Goal: Task Accomplishment & Management: Manage account settings

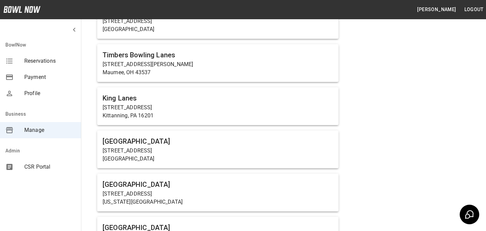
scroll to position [3278, 0]
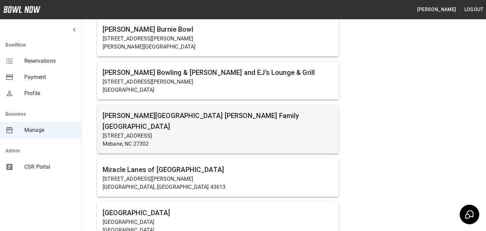
click at [120, 140] on p "Mebane, NC 27302" at bounding box center [218, 144] width 230 height 8
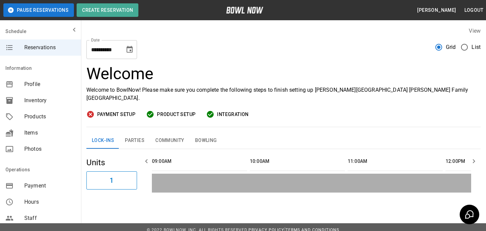
scroll to position [0, 293]
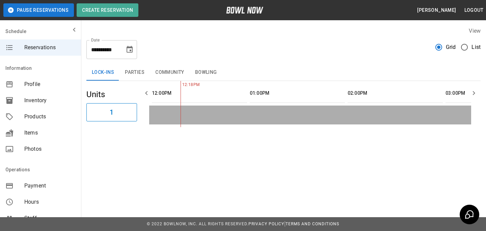
click at [125, 71] on button "Parties" at bounding box center [134, 72] width 30 height 16
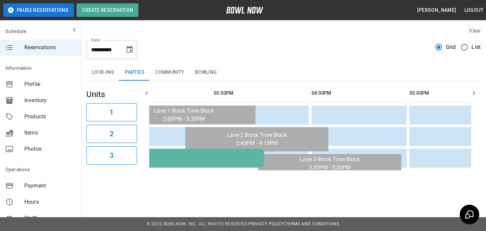
scroll to position [0, 0]
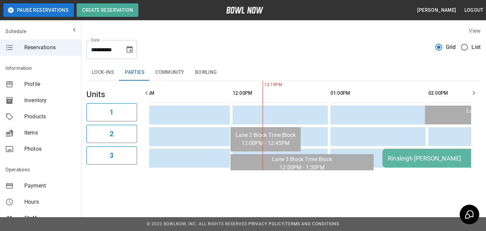
click at [417, 158] on div "Rinsleigh [PERSON_NAME]" at bounding box center [479, 158] width 183 height 7
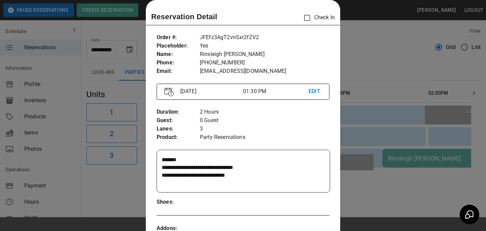
click at [393, 142] on div at bounding box center [243, 115] width 486 height 231
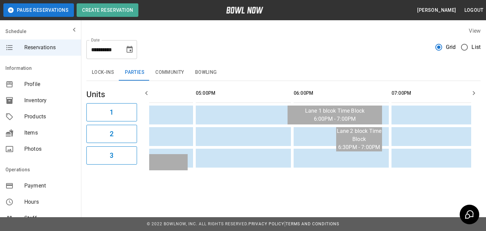
click at [167, 77] on button "Community" at bounding box center [170, 72] width 40 height 16
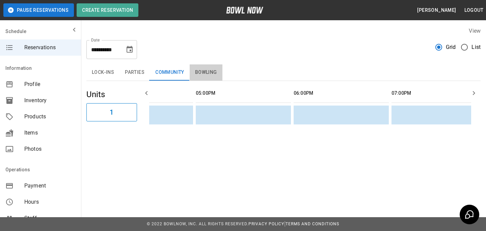
click at [213, 75] on button "Bowling" at bounding box center [206, 72] width 33 height 16
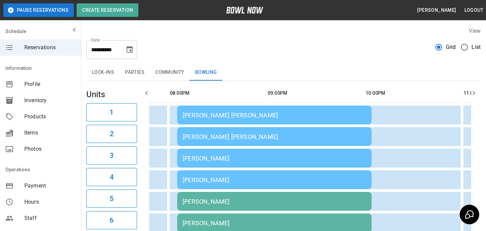
click at [237, 119] on td "[PERSON_NAME] [PERSON_NAME]" at bounding box center [274, 115] width 194 height 19
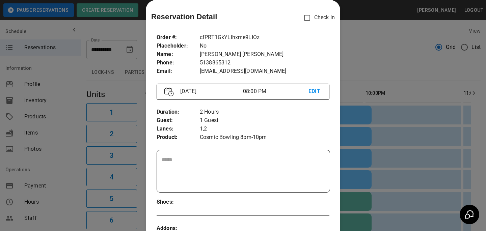
click at [421, 130] on div at bounding box center [243, 115] width 486 height 231
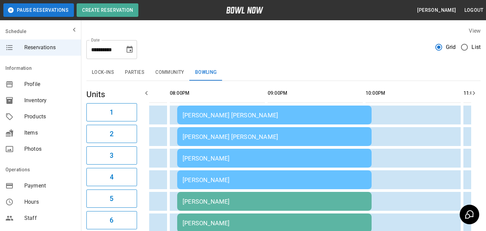
click at [140, 74] on button "Parties" at bounding box center [134, 72] width 30 height 16
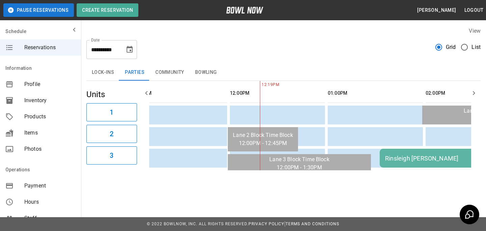
click at [423, 167] on td "Rinsleigh [PERSON_NAME]" at bounding box center [476, 158] width 194 height 19
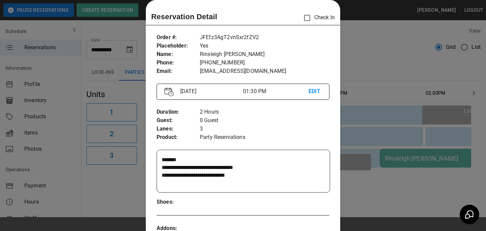
click at [363, 169] on div at bounding box center [243, 115] width 486 height 231
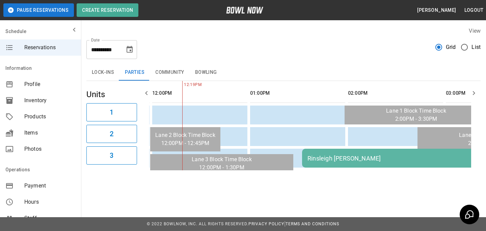
click at [340, 161] on div "Rinsleigh [PERSON_NAME]" at bounding box center [398, 158] width 183 height 7
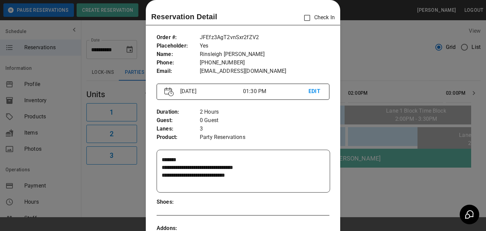
click at [351, 182] on div at bounding box center [243, 115] width 486 height 231
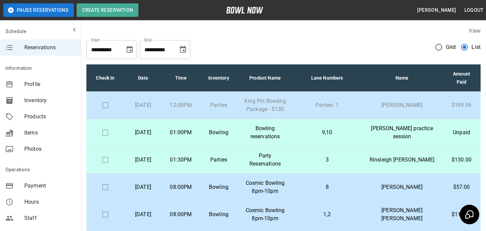
click at [260, 109] on p "King Pin Bowling Package - $130" at bounding box center [265, 105] width 44 height 16
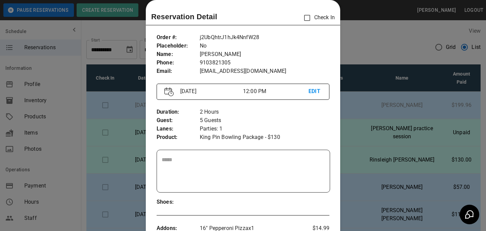
click at [355, 98] on div at bounding box center [243, 115] width 486 height 231
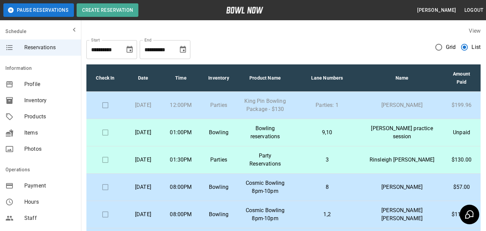
click at [216, 93] on td "Parties" at bounding box center [219, 105] width 38 height 27
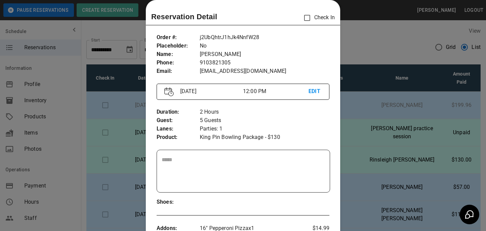
click at [389, 97] on div at bounding box center [243, 115] width 486 height 231
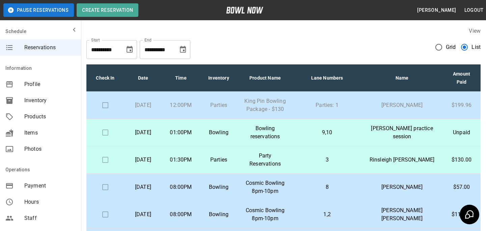
click at [441, 39] on div "**********" at bounding box center [283, 47] width 394 height 24
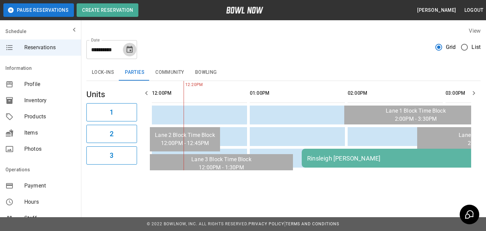
click at [131, 51] on icon "Choose date, selected date is Aug 23, 2025" at bounding box center [129, 49] width 6 height 7
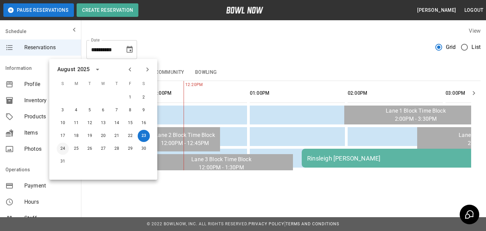
click at [61, 145] on button "24" at bounding box center [63, 149] width 12 height 12
type input "**********"
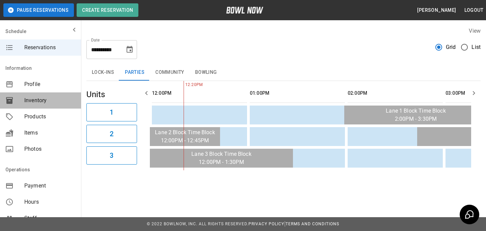
click at [48, 98] on span "Inventory" at bounding box center [49, 100] width 51 height 8
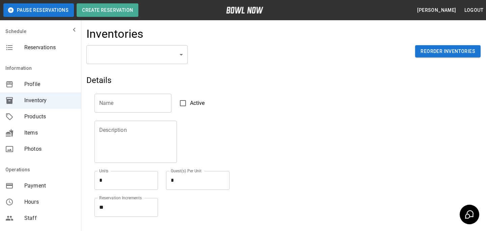
click at [132, 45] on body "Pause Reservations Create Reservation Bradey Powell Logout Schedule Reservation…" at bounding box center [243, 148] width 486 height 297
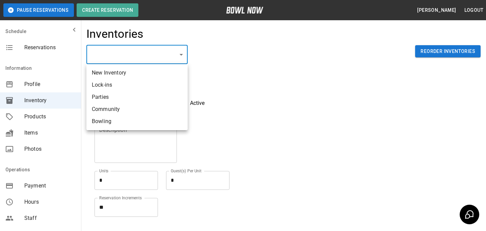
click at [139, 98] on li "Parties" at bounding box center [136, 97] width 101 height 12
type input "**********"
type input "*******"
type textarea "*"
type textarea "**"
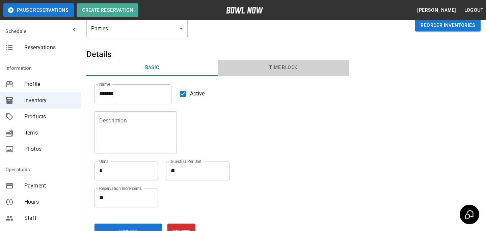
click at [277, 69] on button "Time Block" at bounding box center [283, 68] width 131 height 16
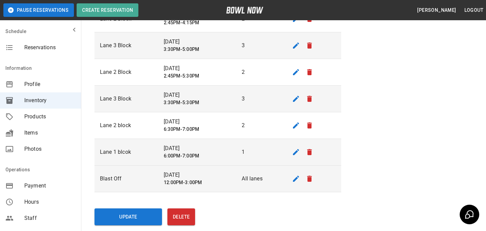
click at [312, 185] on td "sticky table" at bounding box center [312, 179] width 57 height 27
click at [310, 181] on icon "remove" at bounding box center [309, 179] width 5 height 6
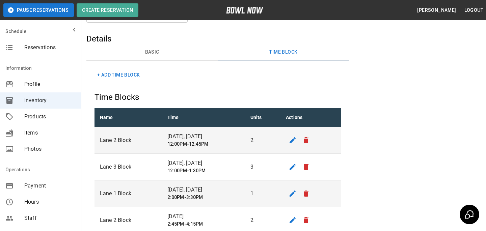
click at [143, 55] on button "Basic" at bounding box center [151, 52] width 131 height 16
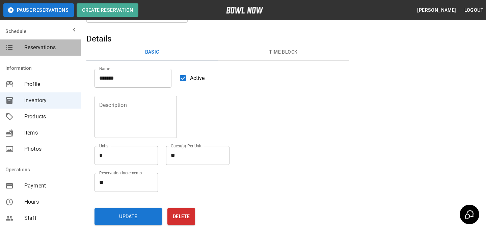
click at [48, 49] on span "Reservations" at bounding box center [49, 48] width 51 height 8
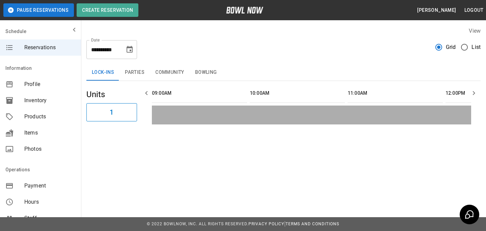
click at [127, 65] on button "Parties" at bounding box center [134, 72] width 30 height 16
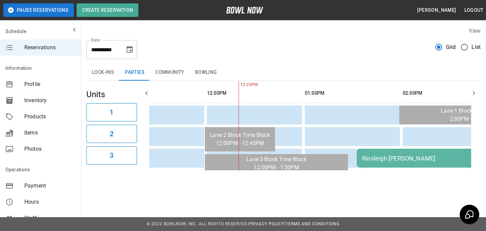
click at [130, 49] on icon "Choose date, selected date is Aug 23, 2025" at bounding box center [129, 50] width 8 height 8
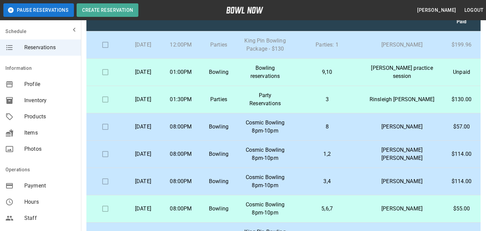
scroll to position [0, 0]
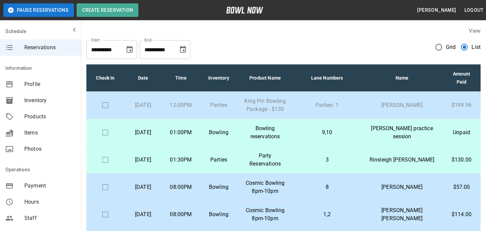
click at [447, 49] on span "Grid" at bounding box center [451, 47] width 10 height 8
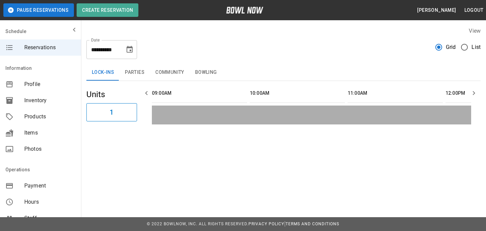
scroll to position [0, 293]
click at [134, 54] on div "**********" at bounding box center [111, 49] width 51 height 19
click at [132, 50] on icon "Choose date, selected date is Aug 23, 2025" at bounding box center [129, 49] width 6 height 7
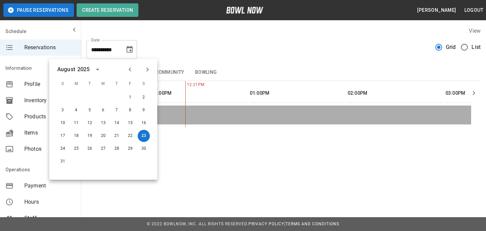
click at [150, 152] on div "24 25 26 27 28 29 30" at bounding box center [103, 149] width 108 height 12
click at [150, 152] on div "30" at bounding box center [143, 149] width 13 height 12
click at [147, 152] on button "30" at bounding box center [144, 149] width 12 height 12
type input "**********"
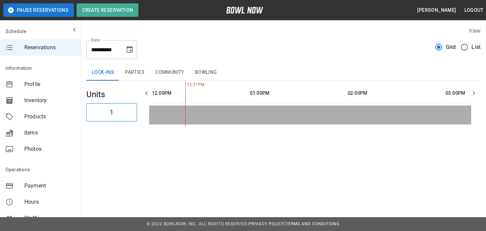
click at [128, 74] on button "Parties" at bounding box center [134, 72] width 30 height 16
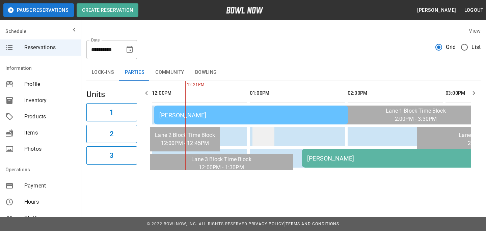
scroll to position [0, 266]
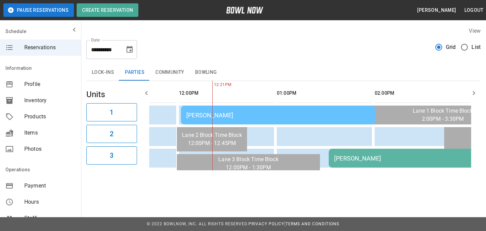
click at [247, 117] on div "[PERSON_NAME]" at bounding box center [277, 115] width 183 height 7
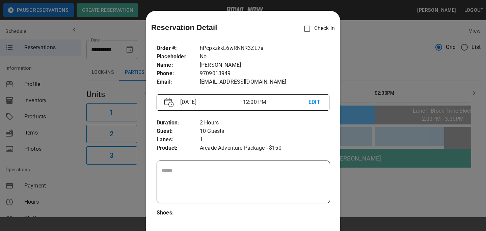
scroll to position [11, 0]
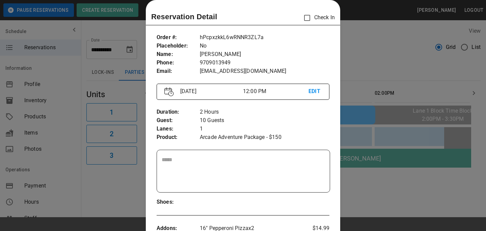
click at [365, 141] on div at bounding box center [243, 115] width 486 height 231
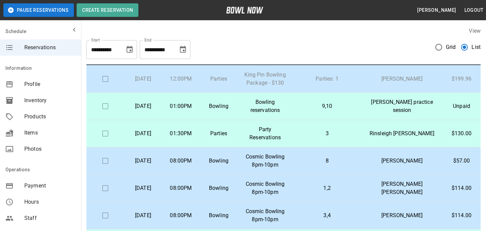
scroll to position [0, 0]
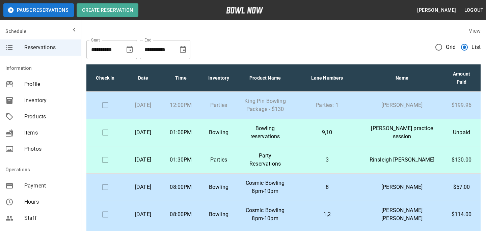
click at [338, 98] on td "Parties: 1" at bounding box center [326, 105] width 69 height 27
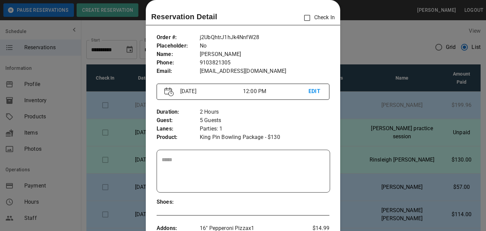
click at [408, 117] on div at bounding box center [243, 115] width 486 height 231
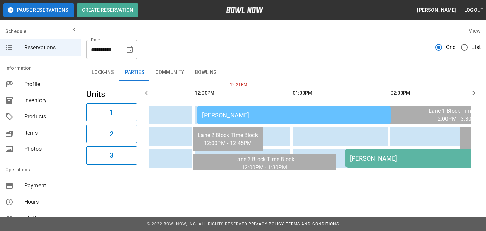
click at [126, 49] on icon "Choose date, selected date is Aug 30, 2025" at bounding box center [129, 50] width 8 height 8
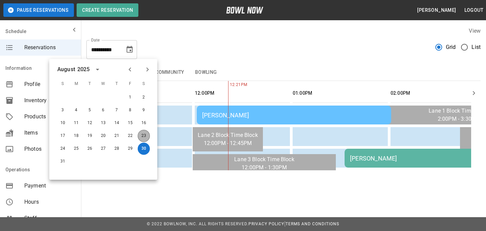
click at [146, 136] on button "23" at bounding box center [144, 136] width 12 height 12
type input "**********"
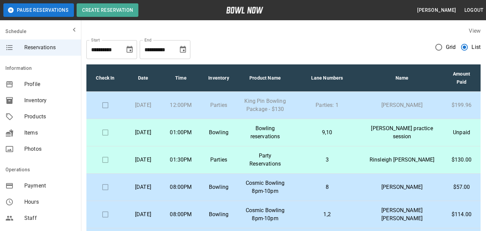
click at [345, 101] on td "Parties: 1" at bounding box center [326, 105] width 69 height 27
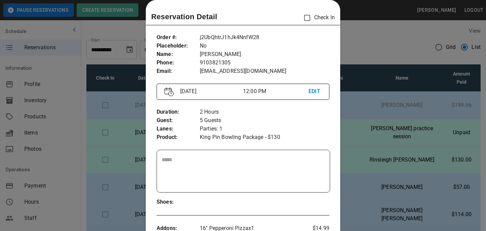
click at [346, 101] on div at bounding box center [243, 115] width 486 height 231
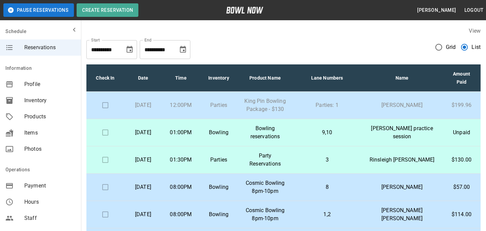
click at [40, 120] on span "Products" at bounding box center [49, 117] width 51 height 8
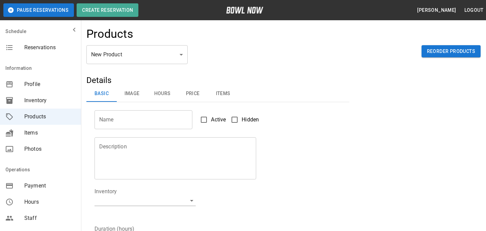
click at [116, 57] on body "Pause Reservations Create Reservation [PERSON_NAME] Logout Schedule Reservation…" at bounding box center [243, 217] width 486 height 435
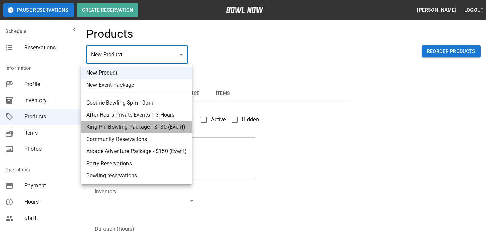
click at [128, 127] on li "King Pin Bowling Package - $130 (Event)" at bounding box center [136, 127] width 111 height 12
type input "*"
type input "**********"
type textarea "**********"
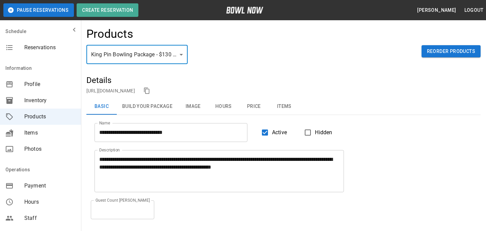
click at [145, 108] on button "Build Your Package" at bounding box center [147, 106] width 61 height 16
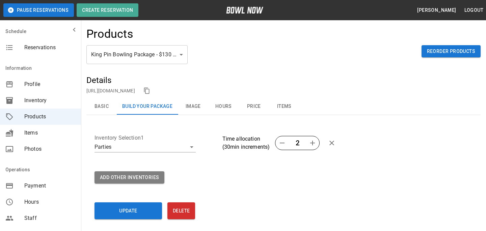
click at [166, 154] on div "**********" at bounding box center [153, 141] width 128 height 46
click at [166, 147] on body "**********" at bounding box center [243, 134] width 486 height 269
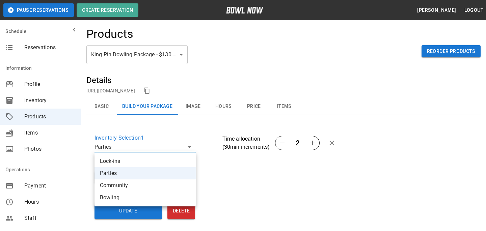
click at [276, 184] on div at bounding box center [243, 115] width 486 height 231
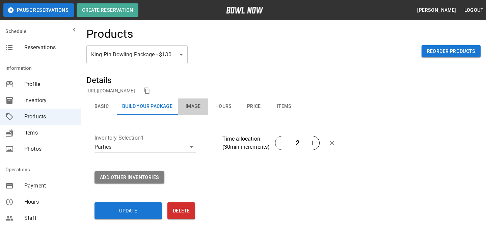
click at [184, 101] on button "Image" at bounding box center [193, 106] width 30 height 16
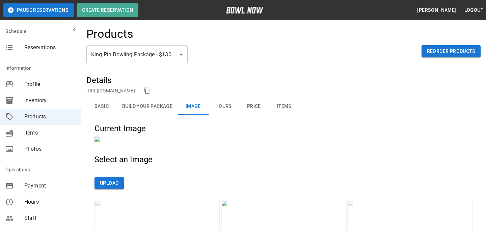
click at [237, 100] on button "Hours" at bounding box center [223, 106] width 30 height 16
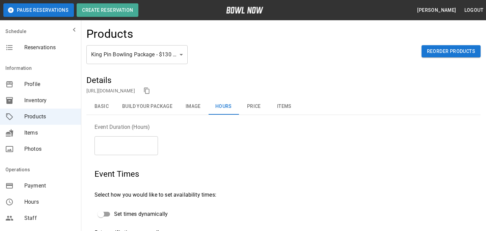
click at [184, 103] on button "Image" at bounding box center [193, 106] width 30 height 16
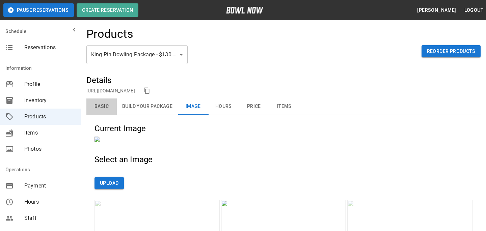
click at [96, 112] on button "Basic" at bounding box center [101, 106] width 30 height 16
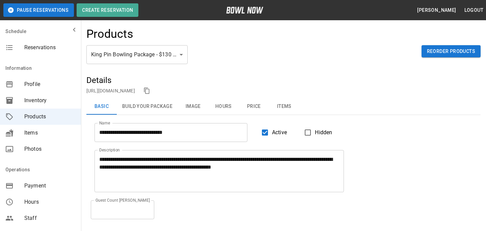
click at [262, 103] on button "Price" at bounding box center [253, 106] width 30 height 16
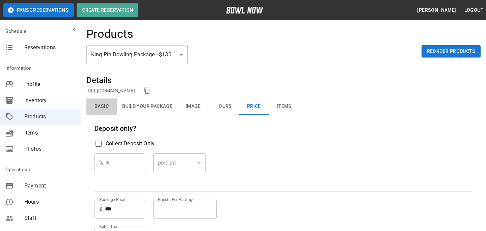
click at [98, 107] on button "Basic" at bounding box center [101, 106] width 30 height 16
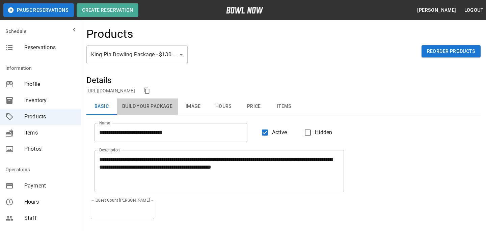
click at [153, 110] on button "Build Your Package" at bounding box center [147, 106] width 61 height 16
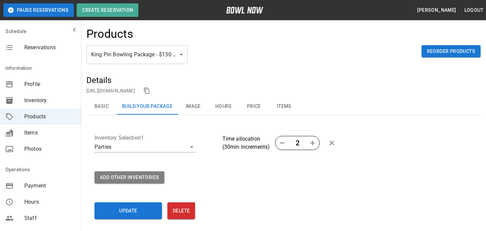
click at [92, 113] on button "Basic" at bounding box center [101, 106] width 30 height 16
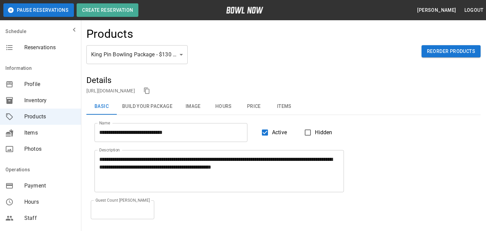
click at [51, 29] on div "mailbox folders" at bounding box center [40, 29] width 81 height 13
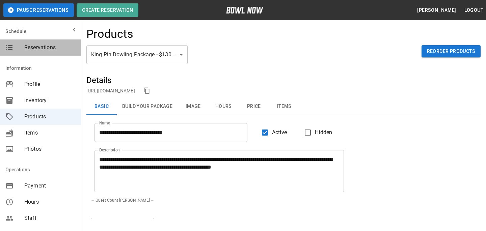
click at [51, 50] on span "Reservations" at bounding box center [49, 48] width 51 height 8
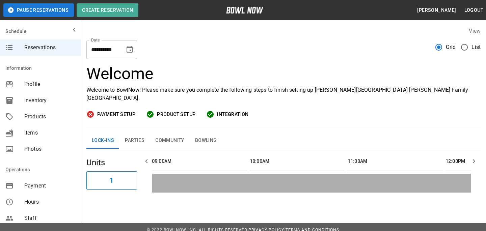
scroll to position [0, 293]
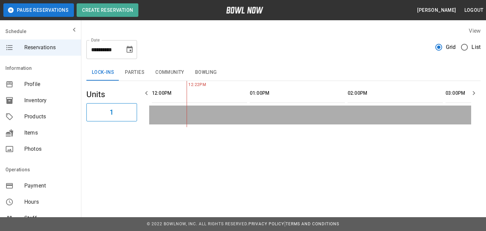
click at [125, 54] on button "Choose date, selected date is Aug 23, 2025" at bounding box center [129, 49] width 13 height 13
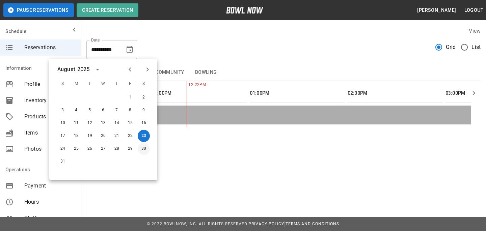
click at [141, 150] on button "30" at bounding box center [144, 149] width 12 height 12
type input "**********"
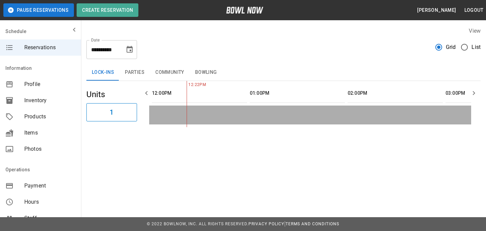
click at [137, 73] on button "Parties" at bounding box center [134, 72] width 30 height 16
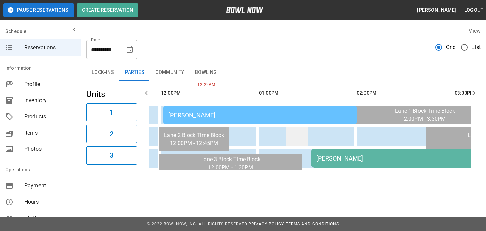
scroll to position [0, 284]
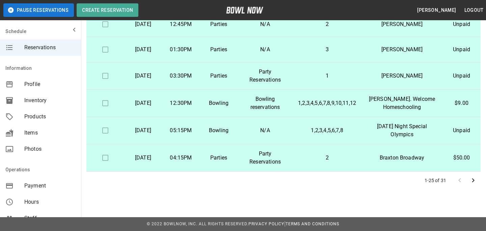
click at [474, 180] on icon "Go to next page" at bounding box center [473, 180] width 8 height 8
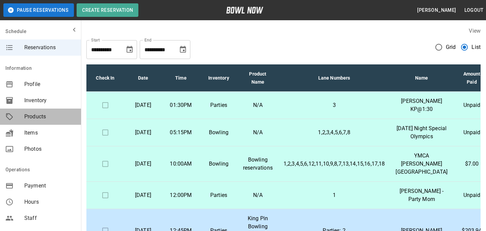
click at [23, 116] on div "mailbox folders" at bounding box center [14, 117] width 19 height 8
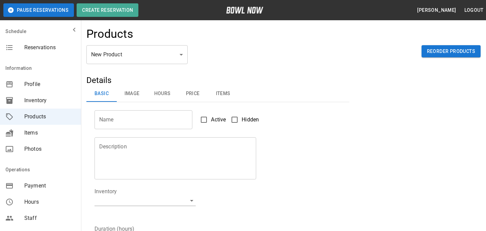
click at [134, 45] on div "Products" at bounding box center [283, 36] width 394 height 18
click at [134, 52] on body "Pause Reservations Create Reservation [PERSON_NAME] Logout Schedule Reservation…" at bounding box center [243, 217] width 486 height 435
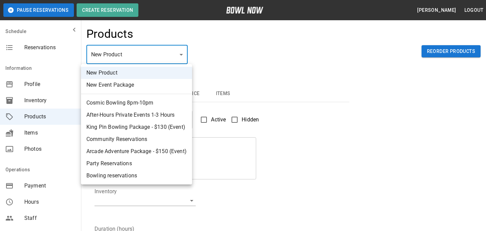
click at [145, 137] on li "Community Reservations" at bounding box center [136, 139] width 111 height 12
type input "*"
type input "**********"
type textarea "**********"
type input "**********"
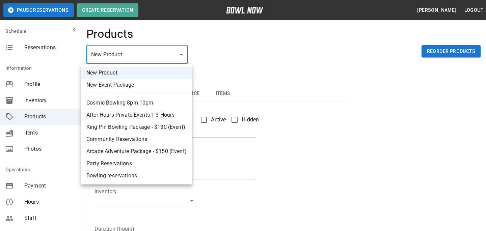
type input "*"
type input "**"
type input "*"
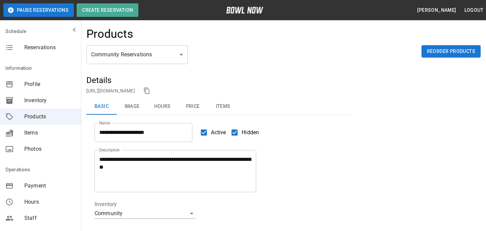
click at [145, 110] on li "Community Reservations" at bounding box center [136, 106] width 83 height 7
click at [124, 55] on body "**********" at bounding box center [243, 224] width 486 height 448
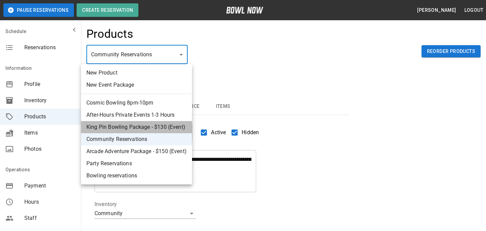
click at [137, 126] on li "King Pin Bowling Package - $130 (Event)" at bounding box center [136, 127] width 111 height 12
type input "*"
type input "**********"
type textarea "**********"
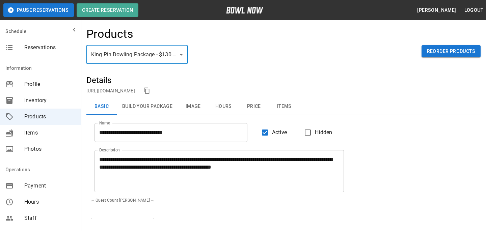
click at [134, 110] on button "Build Your Package" at bounding box center [147, 106] width 61 height 16
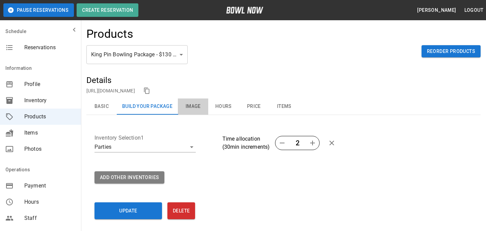
click at [192, 101] on button "Image" at bounding box center [193, 106] width 30 height 16
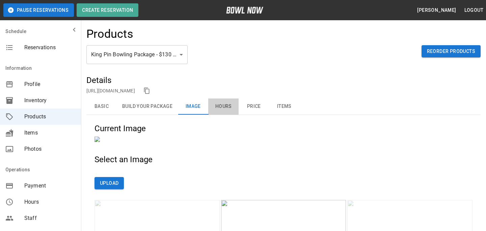
click at [219, 112] on button "Hours" at bounding box center [223, 106] width 30 height 16
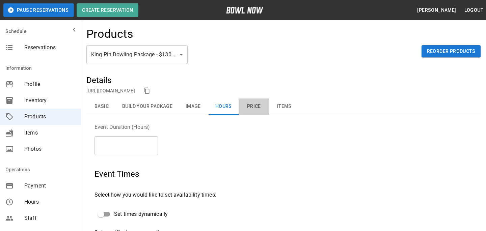
click at [242, 101] on button "Price" at bounding box center [253, 106] width 30 height 16
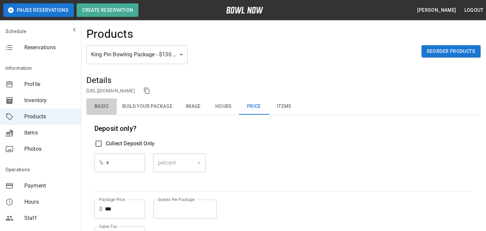
click at [97, 105] on button "Basic" at bounding box center [101, 106] width 30 height 16
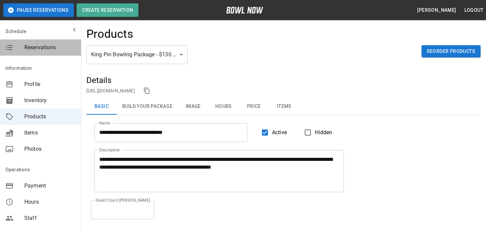
click at [39, 43] on div "Reservations" at bounding box center [40, 47] width 81 height 16
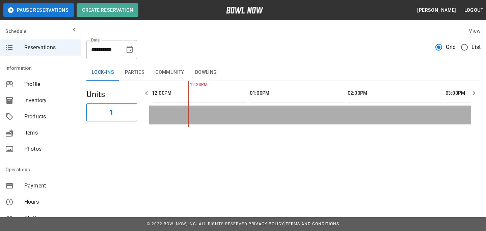
click at [141, 73] on button "Parties" at bounding box center [134, 72] width 30 height 16
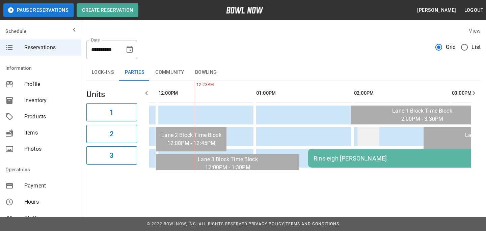
scroll to position [0, 273]
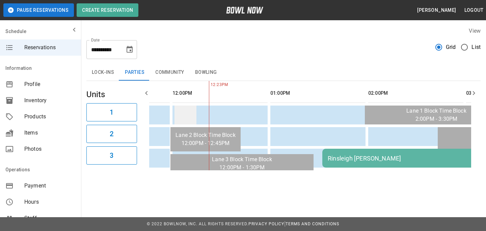
click at [192, 114] on td "sticky table" at bounding box center [185, 115] width 22 height 19
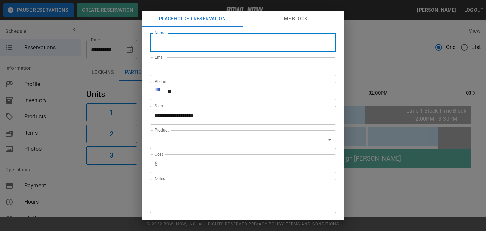
click at [189, 52] on input "Name" at bounding box center [243, 42] width 186 height 19
type input "**********"
click at [200, 95] on input "**" at bounding box center [251, 91] width 169 height 19
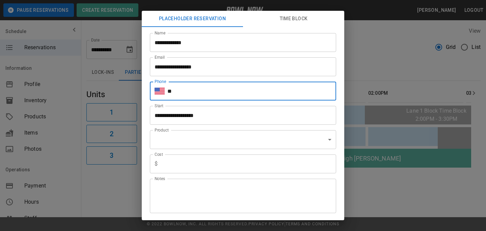
type input "**********"
click at [182, 138] on body "**********" at bounding box center [243, 115] width 486 height 231
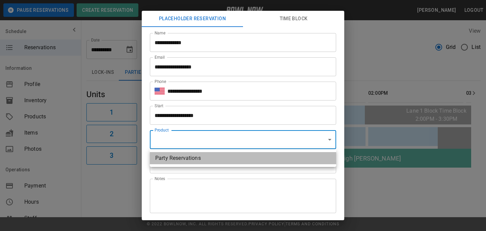
click at [183, 158] on li "Party Reservations" at bounding box center [243, 158] width 186 height 12
type input "**********"
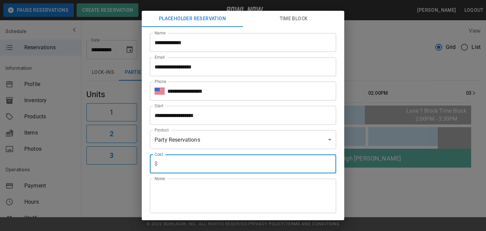
click at [183, 163] on input "text" at bounding box center [248, 163] width 176 height 19
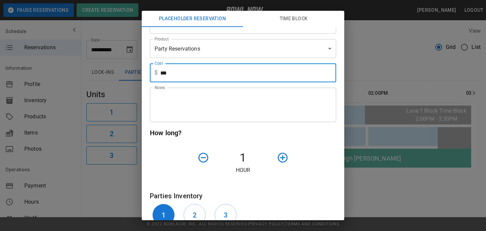
scroll to position [123, 0]
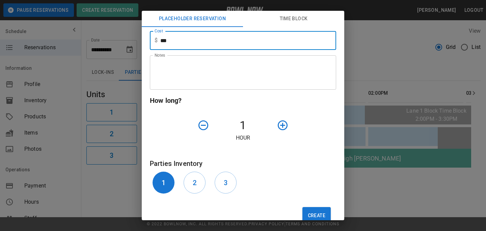
type input "***"
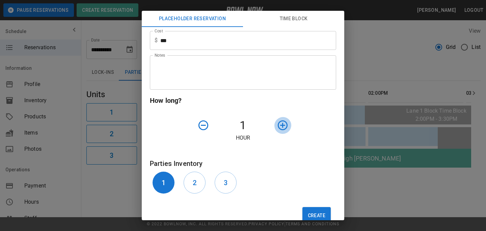
click at [282, 130] on icon "button" at bounding box center [283, 125] width 12 height 12
click at [309, 209] on button "Create" at bounding box center [316, 215] width 28 height 17
type input "**"
type input "**********"
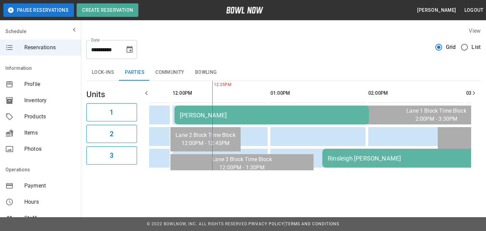
click at [282, 109] on td "[PERSON_NAME]" at bounding box center [271, 115] width 194 height 19
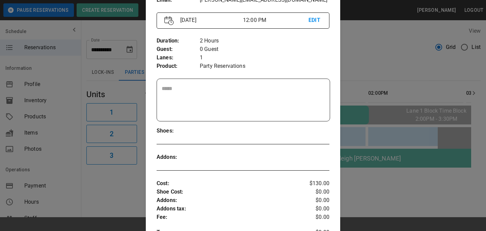
scroll to position [250, 0]
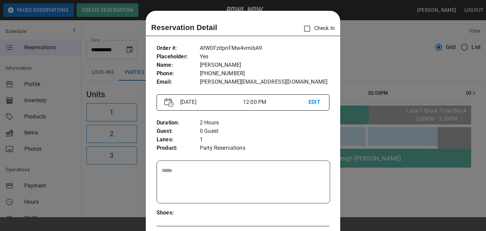
click at [400, 98] on div at bounding box center [243, 115] width 486 height 231
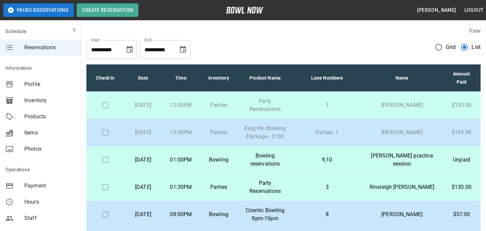
click at [329, 109] on p "1" at bounding box center [327, 105] width 58 height 8
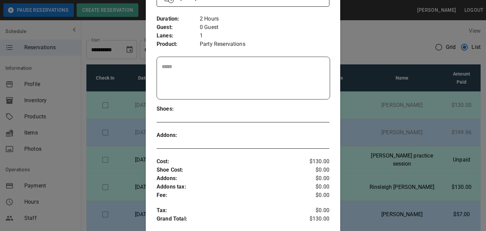
scroll to position [250, 0]
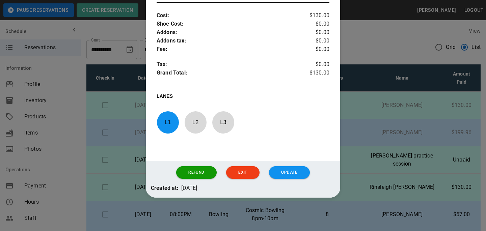
click at [216, 168] on div "Refund Exit Update" at bounding box center [243, 172] width 150 height 12
click at [208, 170] on button "Refund" at bounding box center [196, 172] width 40 height 12
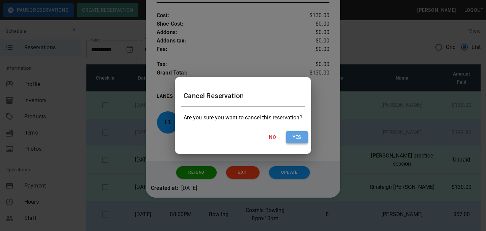
click at [287, 134] on button "Yes" at bounding box center [297, 137] width 22 height 12
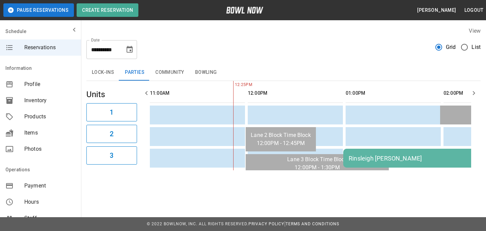
scroll to position [0, 252]
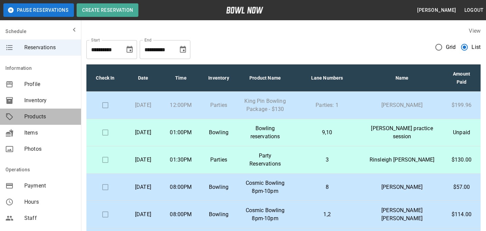
click at [15, 113] on div "mailbox folders" at bounding box center [14, 117] width 19 height 8
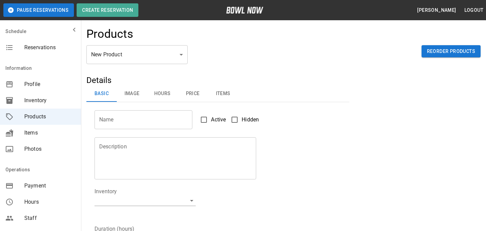
click at [156, 50] on body "Pause Reservations Create Reservation [PERSON_NAME] Logout Schedule Reservation…" at bounding box center [243, 217] width 486 height 435
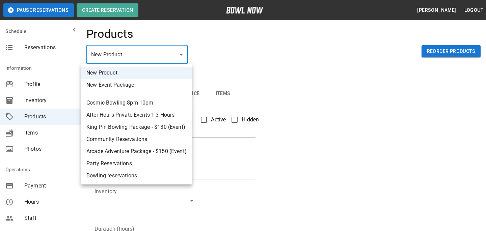
click at [243, 84] on div at bounding box center [243, 115] width 486 height 231
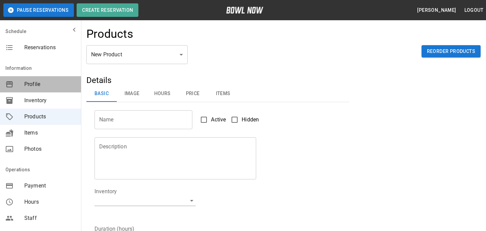
click at [54, 84] on span "Profile" at bounding box center [49, 84] width 51 height 8
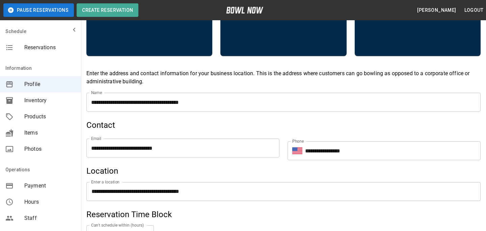
scroll to position [221, 0]
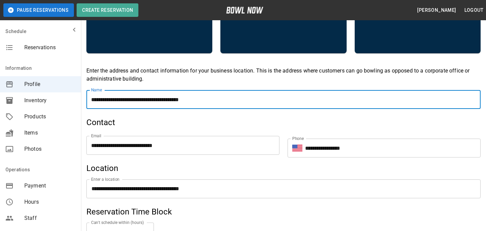
click at [174, 103] on input "**********" at bounding box center [283, 99] width 394 height 19
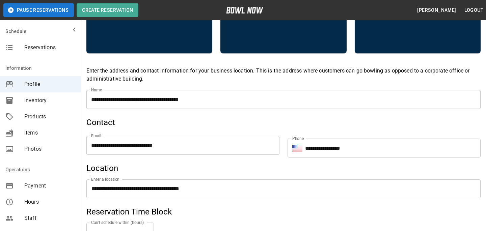
click at [256, 117] on h5 "Contact" at bounding box center [283, 122] width 394 height 11
click at [23, 39] on div "Information" at bounding box center [40, 31] width 81 height 16
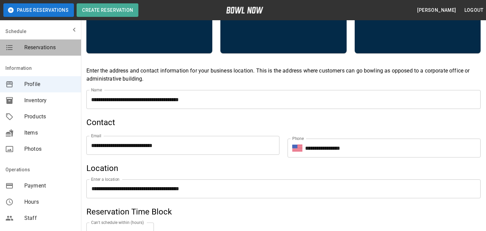
click at [23, 54] on div "Reservations" at bounding box center [40, 47] width 81 height 16
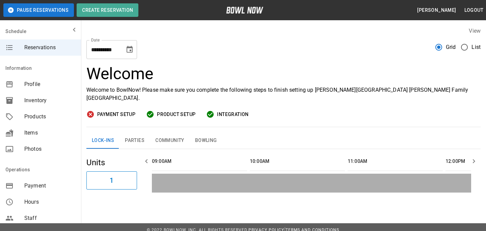
scroll to position [0, 293]
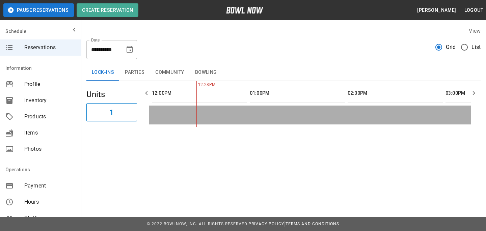
click at [131, 53] on icon "Choose date, selected date is Aug 23, 2025" at bounding box center [129, 50] width 8 height 8
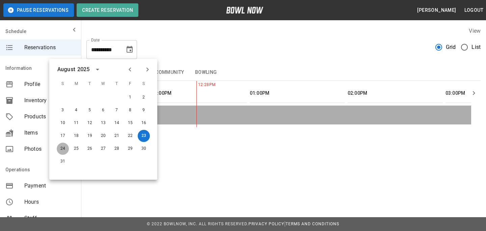
click at [61, 146] on button "24" at bounding box center [63, 149] width 12 height 12
type input "**********"
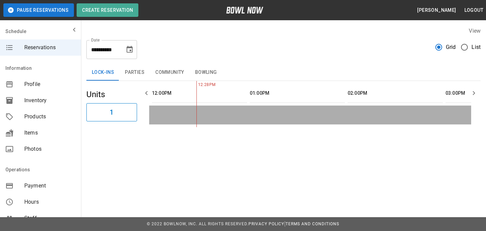
click at [137, 74] on button "Parties" at bounding box center [134, 72] width 30 height 16
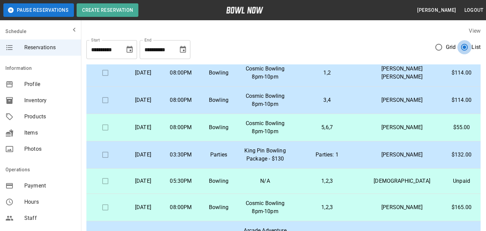
scroll to position [133, 0]
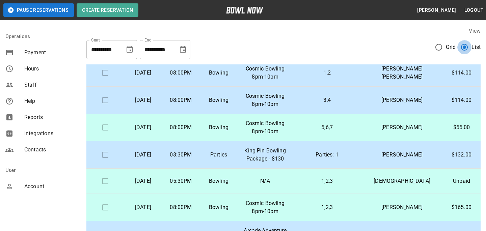
click at [47, 186] on span "Account" at bounding box center [49, 186] width 51 height 8
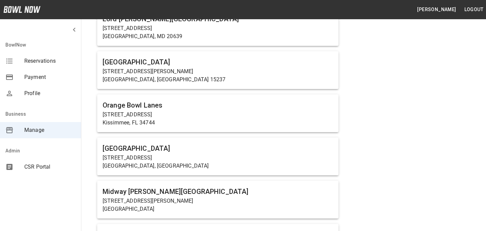
scroll to position [445, 0]
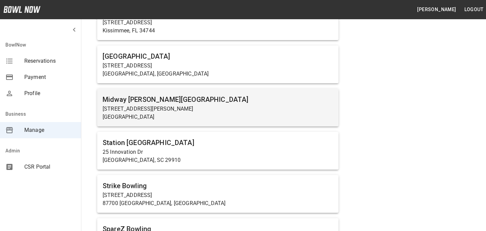
click at [130, 107] on p "[STREET_ADDRESS][PERSON_NAME]" at bounding box center [218, 109] width 230 height 8
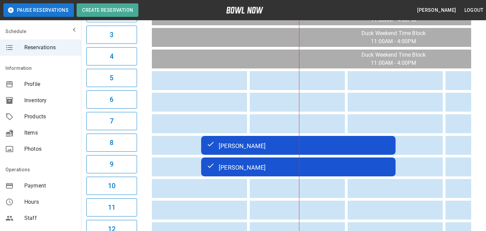
click at [302, 148] on div "[PERSON_NAME]" at bounding box center [297, 145] width 183 height 8
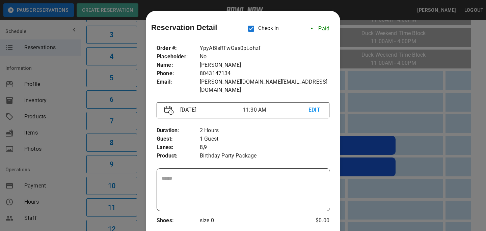
scroll to position [11, 0]
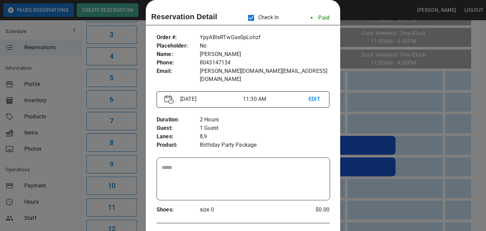
click at [385, 126] on div at bounding box center [243, 115] width 486 height 231
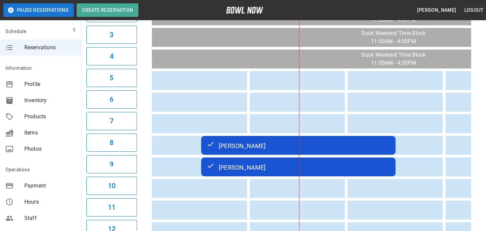
click at [320, 155] on td "[PERSON_NAME]" at bounding box center [298, 145] width 194 height 19
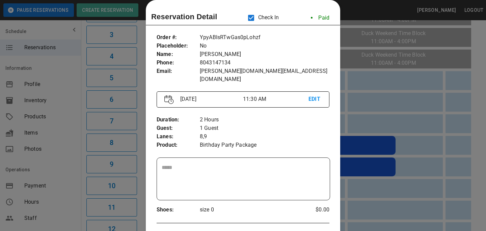
click at [368, 154] on div at bounding box center [243, 115] width 486 height 231
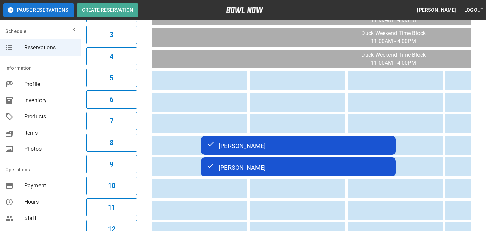
scroll to position [281, 0]
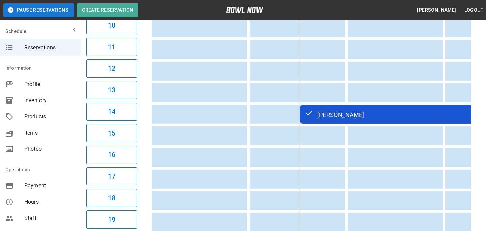
click at [362, 120] on td "[PERSON_NAME]" at bounding box center [397, 114] width 194 height 19
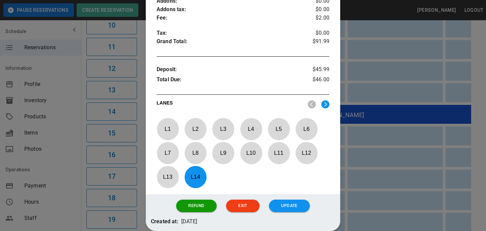
click at [355, 122] on div at bounding box center [243, 115] width 486 height 231
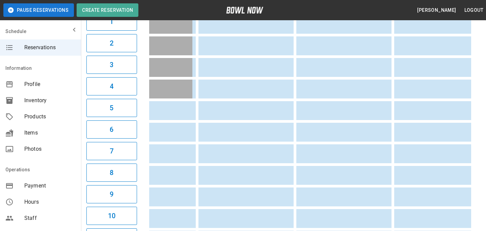
scroll to position [0, 132]
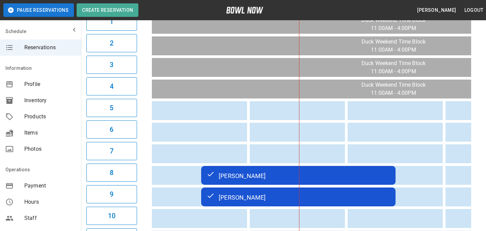
click at [342, 175] on div "[PERSON_NAME]" at bounding box center [297, 175] width 183 height 8
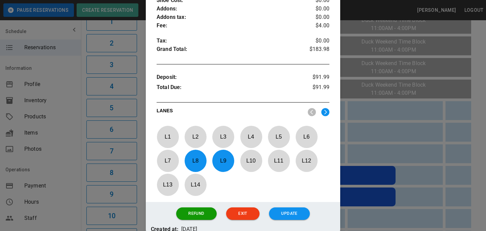
click at [388, 122] on div at bounding box center [243, 115] width 486 height 231
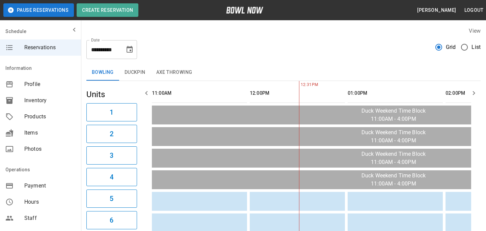
click at [478, 44] on span "List" at bounding box center [475, 47] width 9 height 8
